Goal: Check status: Check status

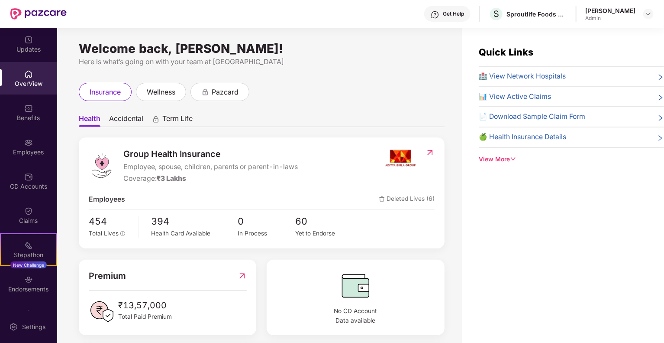
scroll to position [192, 0]
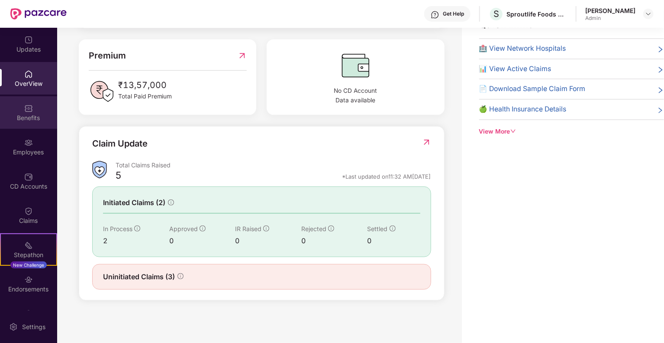
click at [33, 121] on div "Benefits" at bounding box center [28, 117] width 57 height 9
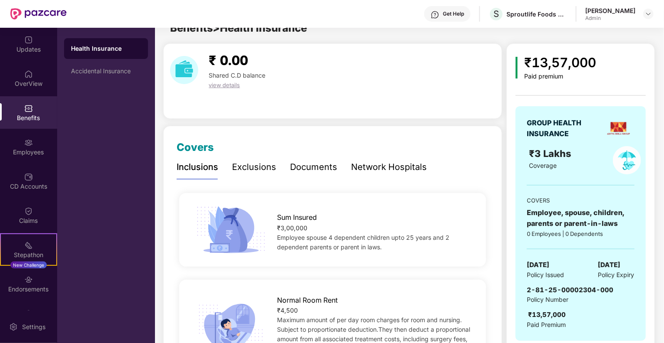
scroll to position [28, 0]
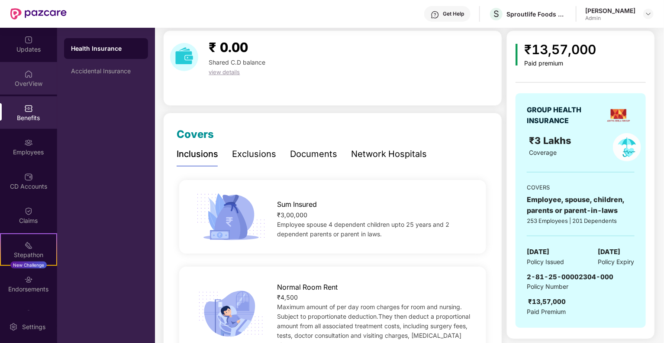
click at [30, 83] on div "OverView" at bounding box center [28, 83] width 57 height 9
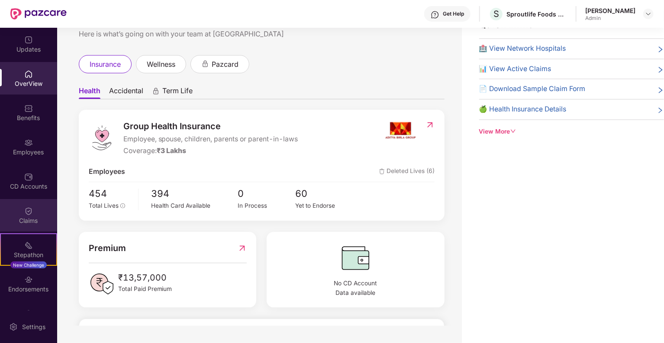
click at [21, 213] on div "Claims" at bounding box center [28, 215] width 57 height 32
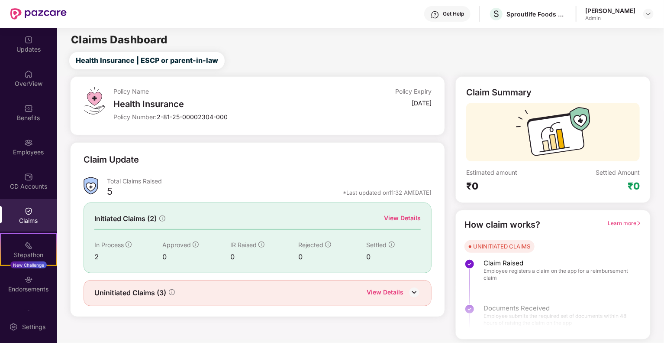
click at [407, 210] on div "Initiated Claims (2) View Details In Process 2 Approved 0 IR Raised 0 Rejected …" at bounding box center [258, 237] width 349 height 70
click at [398, 220] on div "View Details" at bounding box center [402, 218] width 37 height 10
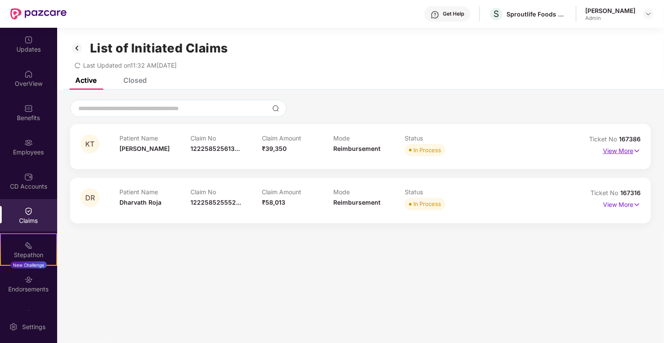
click at [611, 148] on p "View More" at bounding box center [622, 150] width 38 height 12
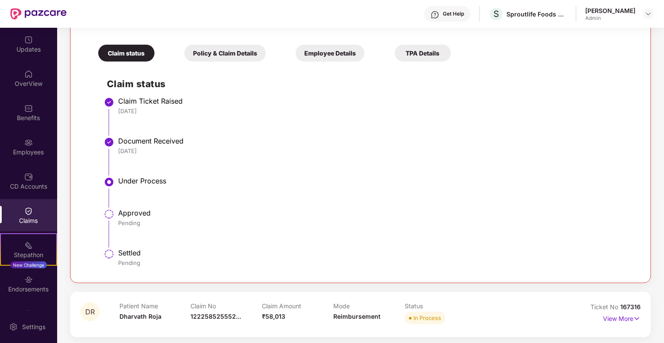
scroll to position [175, 0]
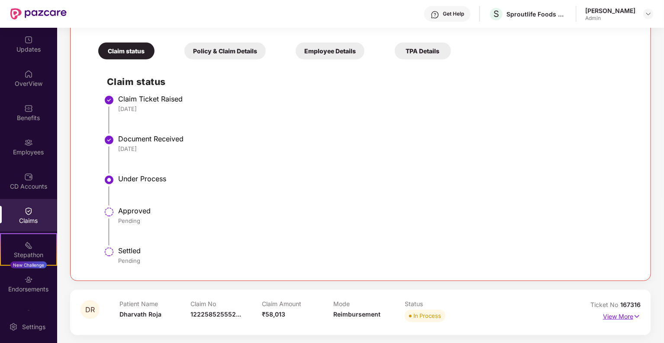
click at [614, 310] on p "View More" at bounding box center [622, 315] width 38 height 12
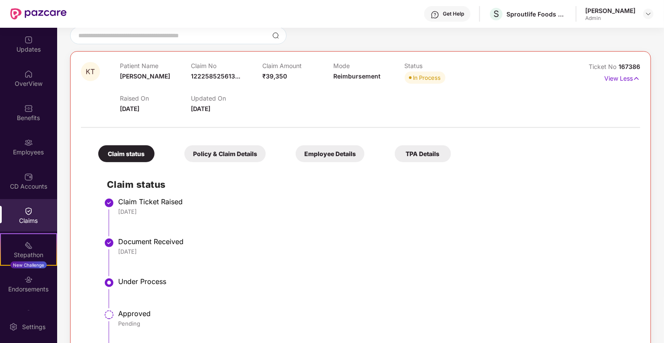
scroll to position [0, 0]
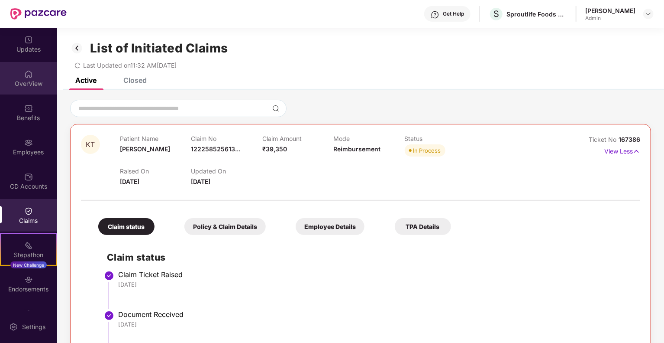
click at [0, 74] on div "OverView" at bounding box center [28, 78] width 57 height 32
